Goal: Task Accomplishment & Management: Complete application form

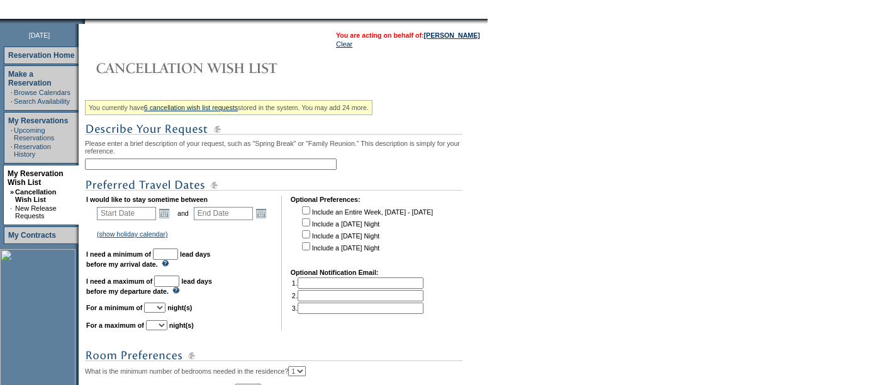
scroll to position [149, 0]
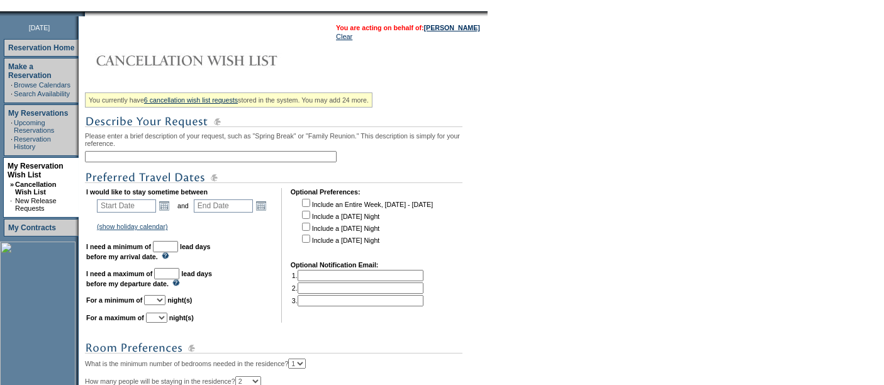
click at [127, 152] on input "text" at bounding box center [211, 156] width 252 height 11
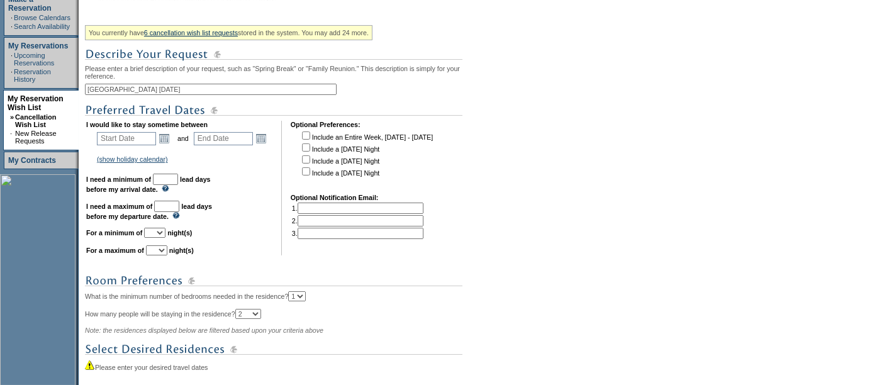
scroll to position [231, 0]
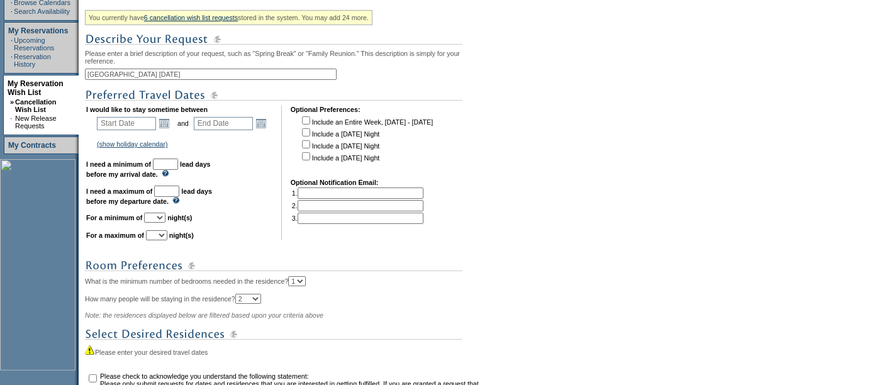
type input "[GEOGRAPHIC_DATA] [DATE]"
click at [114, 125] on input "text" at bounding box center [126, 123] width 59 height 13
type input "[DATE]"
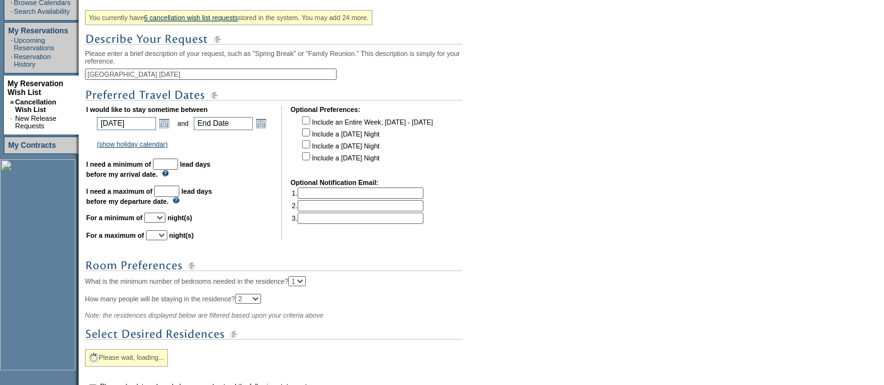
type input "[DATE]"
type input "271"
click at [268, 119] on link "Open the calendar popup." at bounding box center [261, 123] width 14 height 14
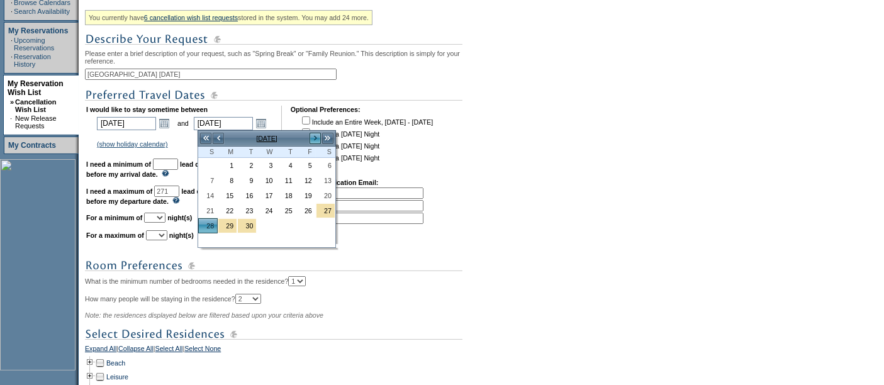
click at [311, 138] on link ">" at bounding box center [315, 138] width 13 height 13
click at [210, 180] on link "5" at bounding box center [208, 181] width 18 height 14
type input "[DATE]"
type input "278"
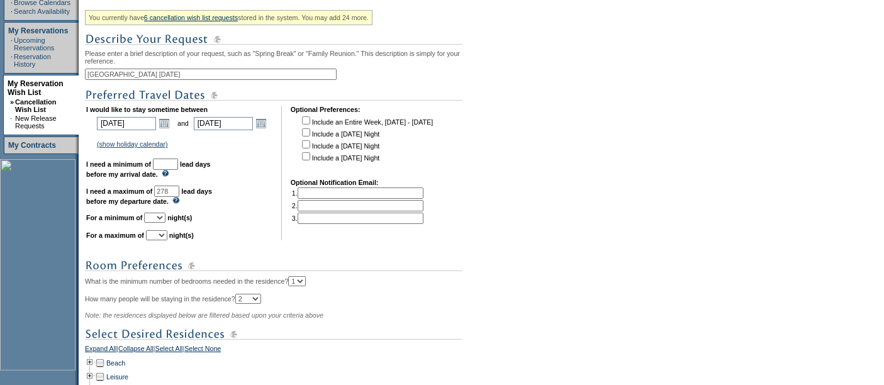
click at [177, 162] on input "text" at bounding box center [165, 163] width 25 height 11
type input "30"
drag, startPoint x: 192, startPoint y: 189, endPoint x: 120, endPoint y: 186, distance: 72.4
click at [120, 186] on td "I would like to stay sometime between [DATE] [DATE] Open the calendar popup. <<…" at bounding box center [179, 173] width 186 height 135
type input "180"
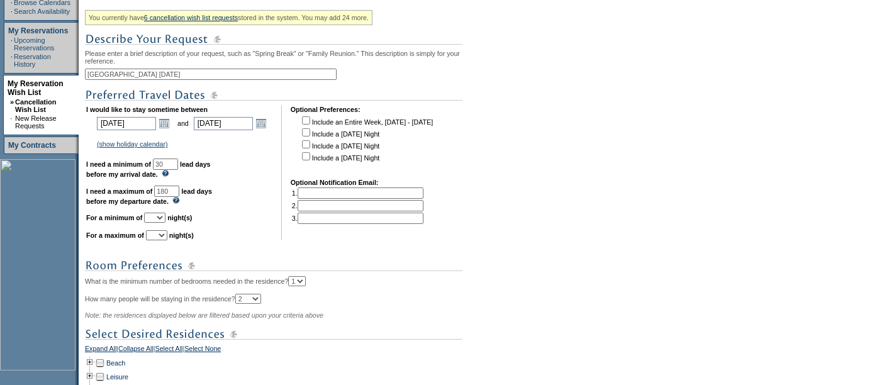
click at [264, 161] on td "I would like to stay sometime between [DATE] [DATE] Open the calendar popup. <<…" at bounding box center [179, 173] width 186 height 135
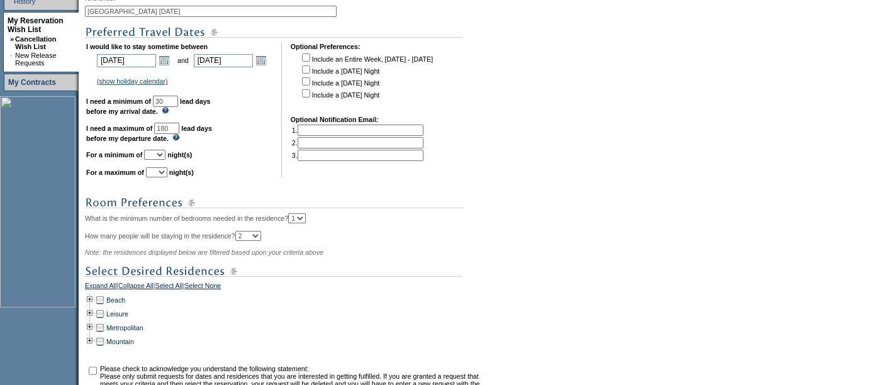
scroll to position [294, 0]
click at [165, 157] on select "1 2 3 4 5 6 7 8 9 10 11 12 13 14" at bounding box center [154, 155] width 21 height 10
select select "4"
click at [159, 150] on select "1 2 3 4 5 6 7 8 9 10 11 12 13 14" at bounding box center [154, 155] width 21 height 10
click at [167, 172] on select "1 2 3 4 5 6 7 8 9 10 11 12 13 14" at bounding box center [156, 172] width 21 height 10
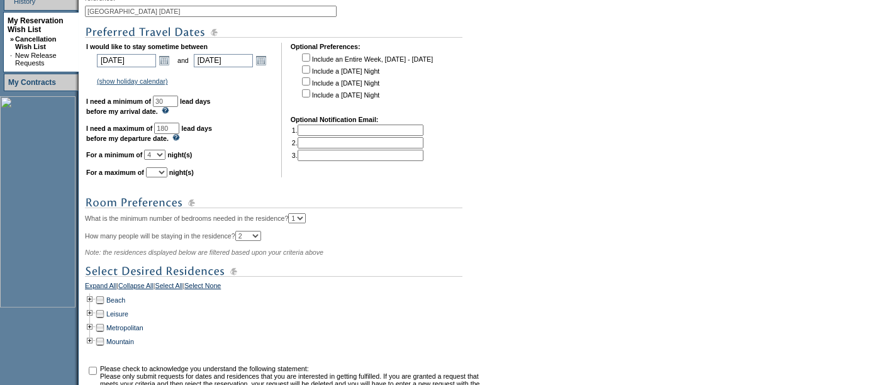
select select "8"
click at [161, 167] on select "1 2 3 4 5 6 7 8 9 10 11 12 13 14" at bounding box center [156, 172] width 21 height 10
click at [265, 126] on td "I would like to stay sometime between [DATE] [DATE] Open the calendar popup. <<…" at bounding box center [179, 110] width 186 height 135
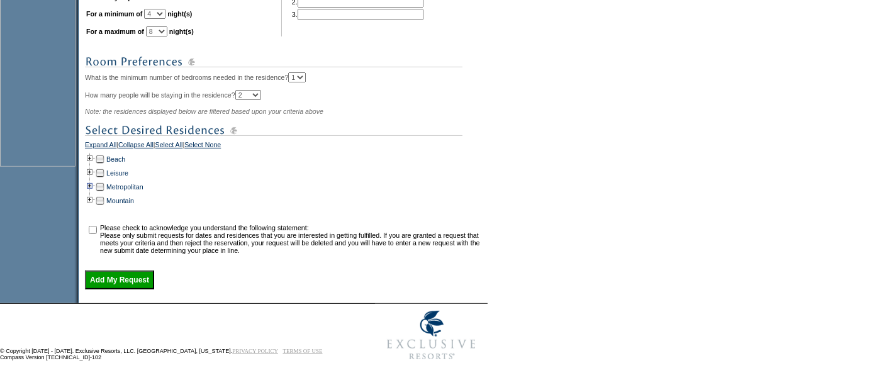
click at [94, 182] on td at bounding box center [90, 187] width 10 height 14
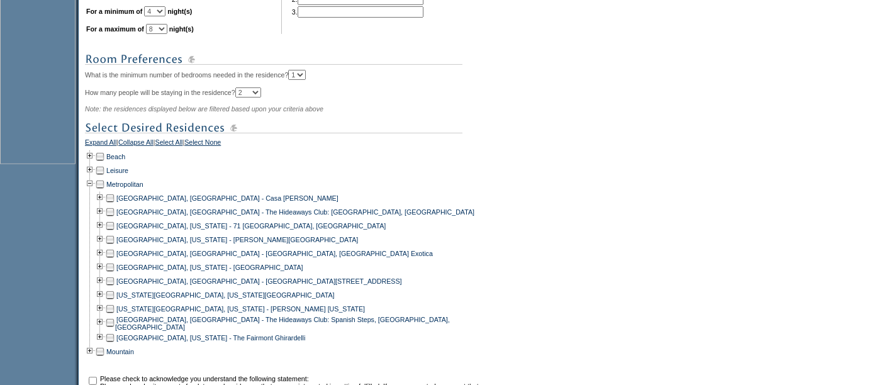
click at [115, 200] on td at bounding box center [110, 198] width 10 height 14
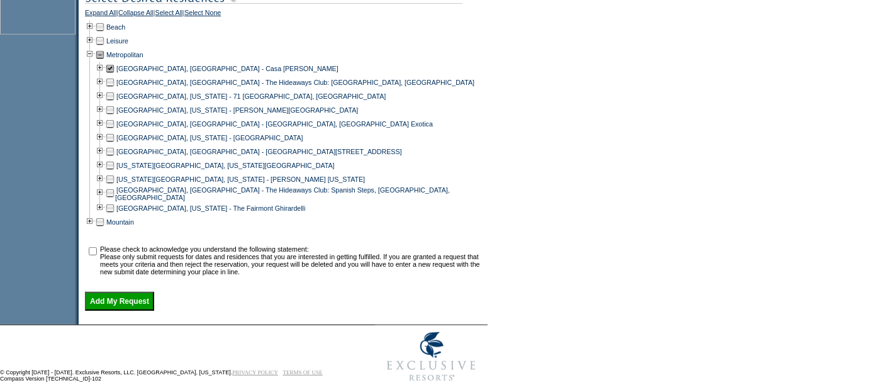
scroll to position [574, 0]
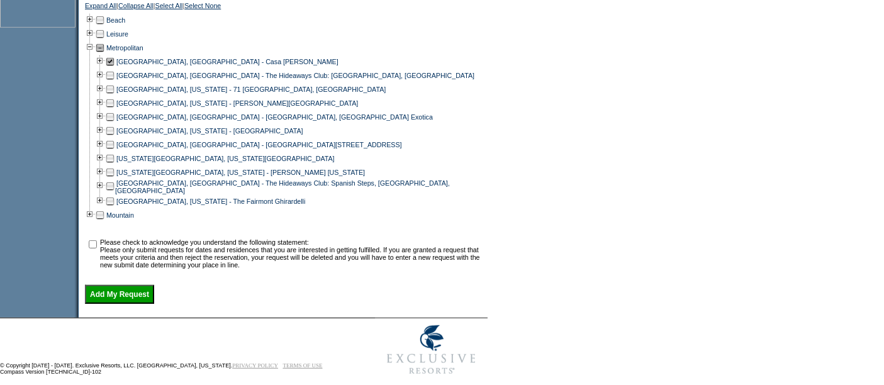
click at [95, 241] on input "checkbox" at bounding box center [93, 244] width 8 height 8
checkbox input "true"
click at [124, 295] on input "Add My Request" at bounding box center [119, 294] width 69 height 19
